Goal: Navigation & Orientation: Find specific page/section

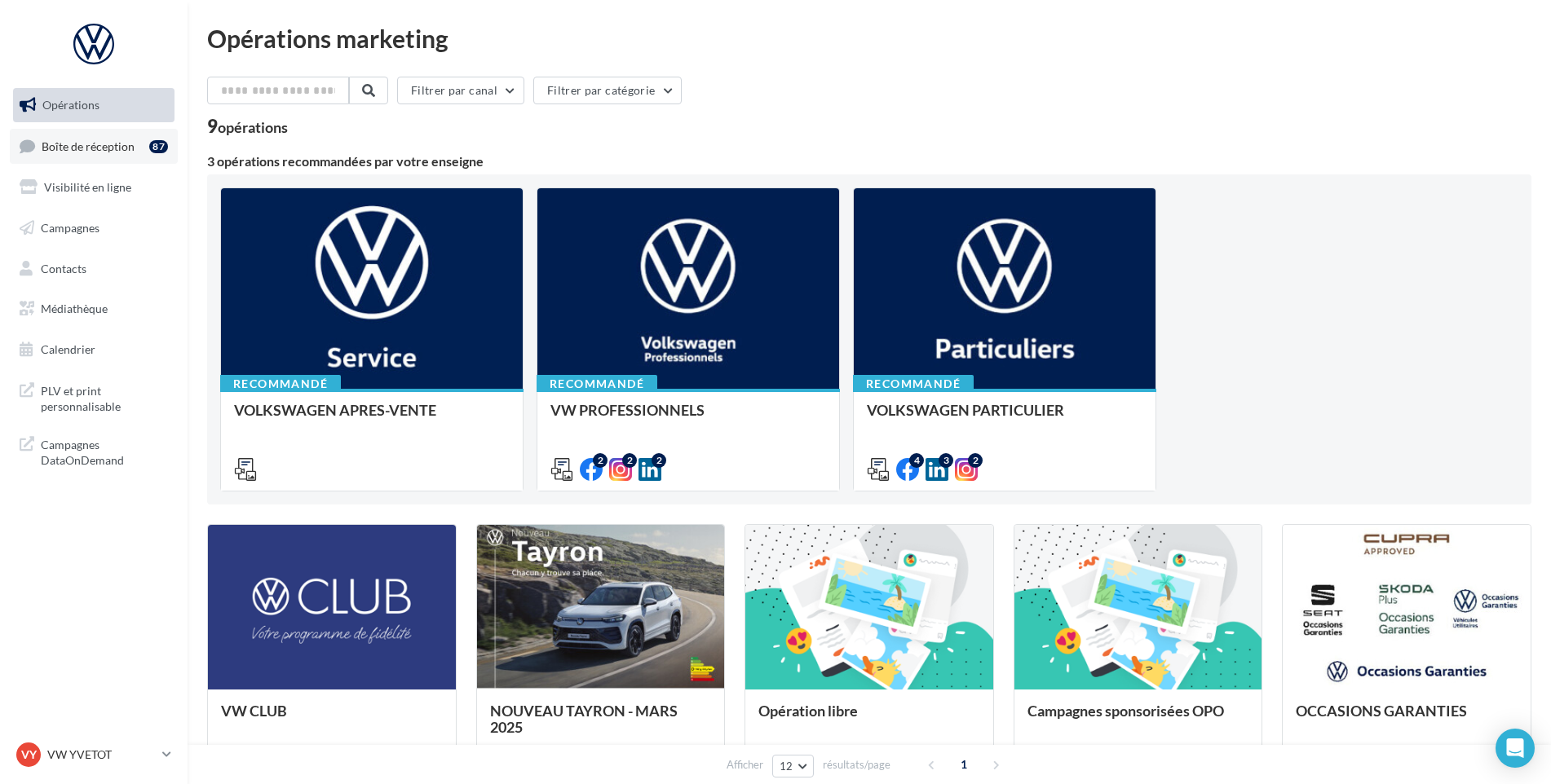
click at [117, 159] on link "Boîte de réception 87" at bounding box center [94, 146] width 168 height 35
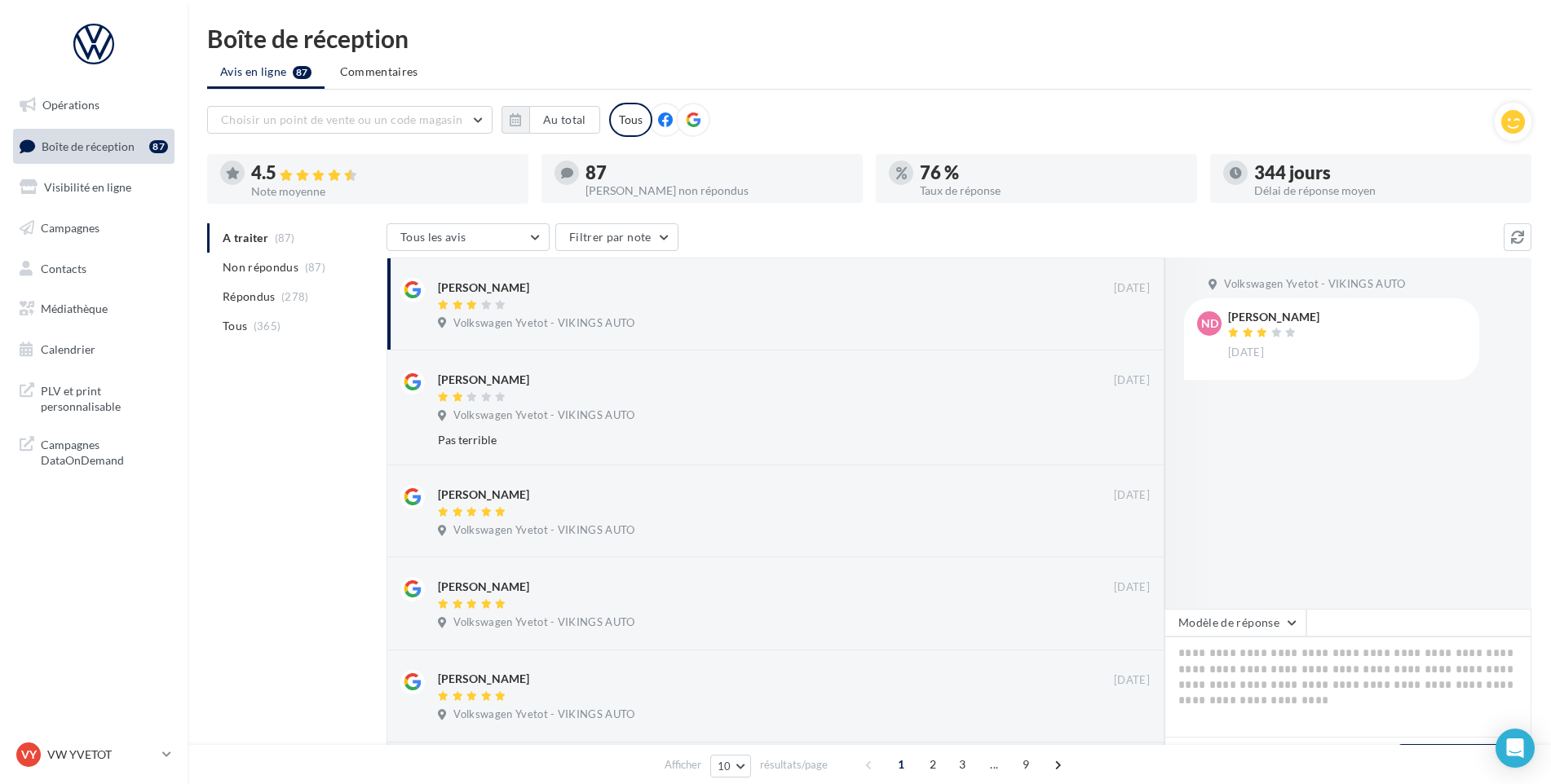
click at [51, 775] on div "VY VW YVETOT vw-yve-vau" at bounding box center [94, 762] width 188 height 45
click at [55, 761] on p "VW YVETOT" at bounding box center [101, 755] width 109 height 17
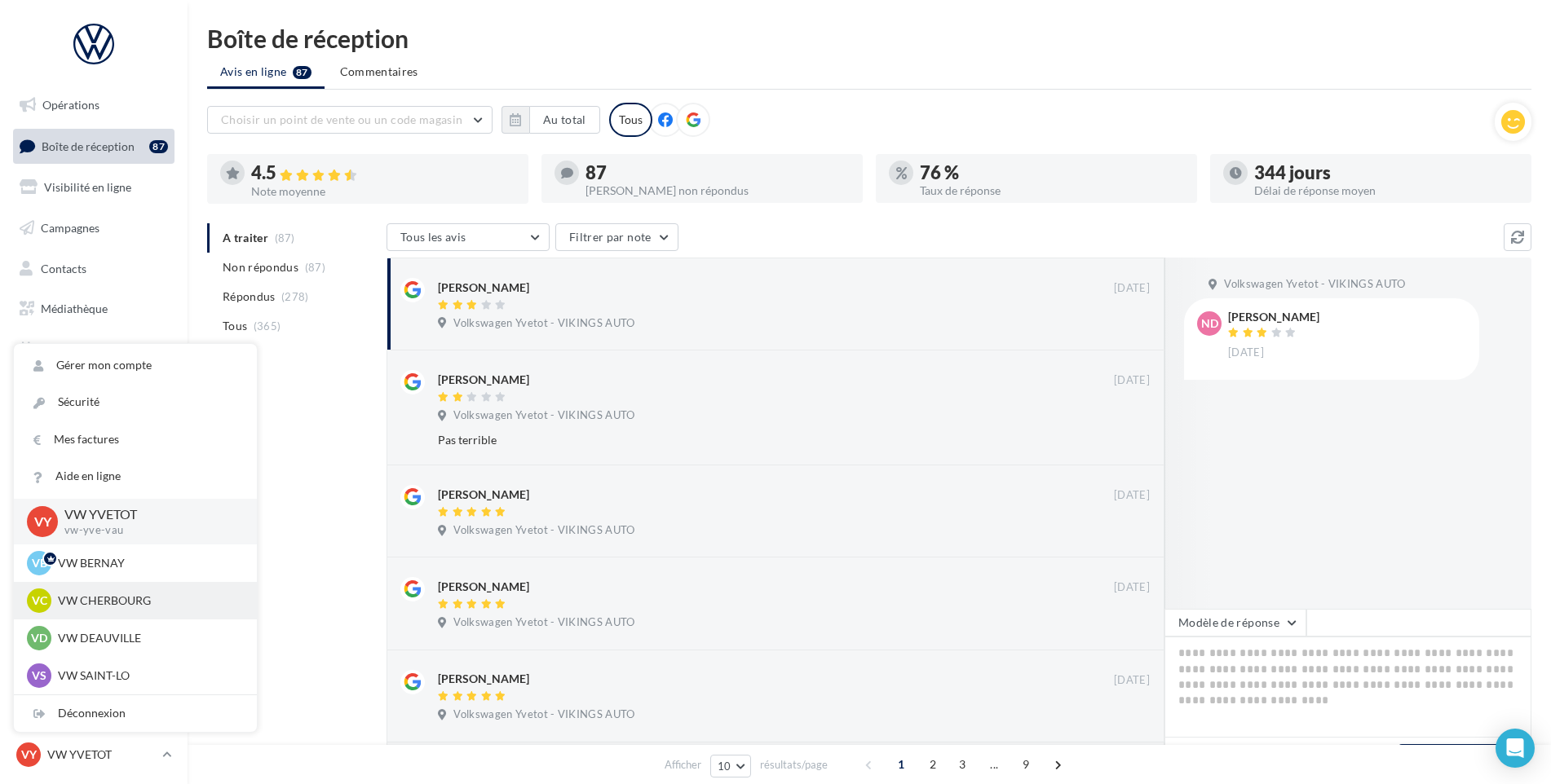
click at [107, 604] on p "VW CHERBOURG" at bounding box center [148, 601] width 179 height 17
